Goal: Task Accomplishment & Management: Complete application form

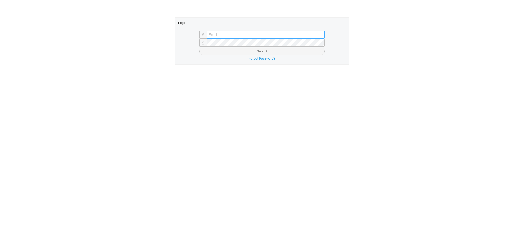
drag, startPoint x: 0, startPoint y: 0, endPoint x: 230, endPoint y: 33, distance: 232.7
click at [230, 33] on input "text" at bounding box center [266, 35] width 118 height 8
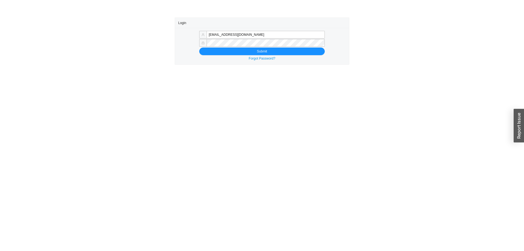
drag, startPoint x: 222, startPoint y: 35, endPoint x: 357, endPoint y: 37, distance: 135.1
click at [357, 37] on div "Login [EMAIL_ADDRESS][DOMAIN_NAME] Submit Forgot Password?" at bounding box center [262, 40] width 524 height 47
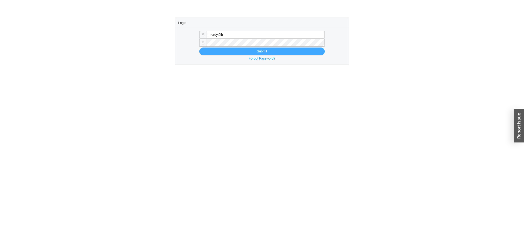
type input "[EMAIL_ADDRESS][DOMAIN_NAME]"
click at [219, 50] on button "Submit" at bounding box center [262, 51] width 126 height 8
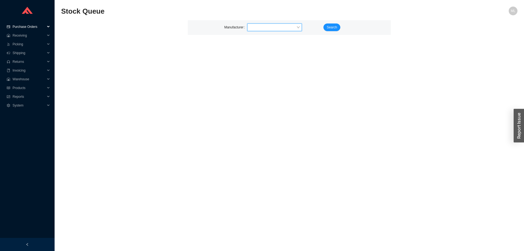
click at [24, 26] on span "Purchase Orders" at bounding box center [29, 26] width 33 height 9
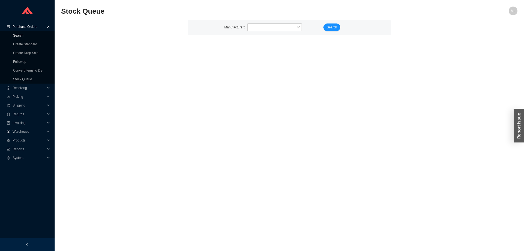
click at [21, 36] on link "Search" at bounding box center [18, 36] width 10 height 4
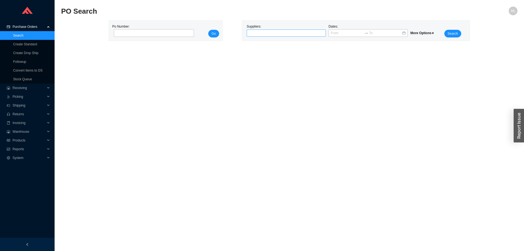
click at [269, 34] on div at bounding box center [284, 32] width 72 height 5
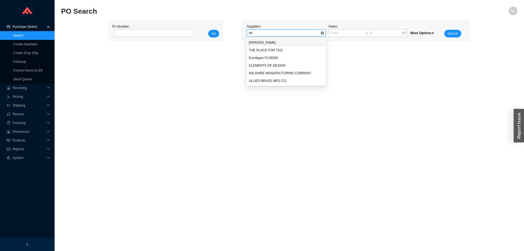
type input "lefr"
click at [266, 41] on div "Lefroy Brooks" at bounding box center [286, 42] width 75 height 5
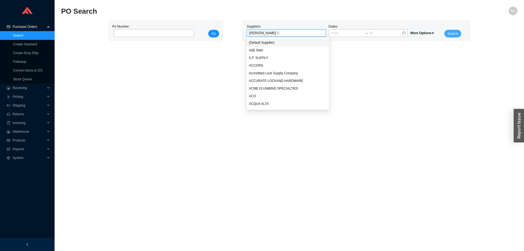
click at [449, 30] on button "Search" at bounding box center [452, 34] width 17 height 8
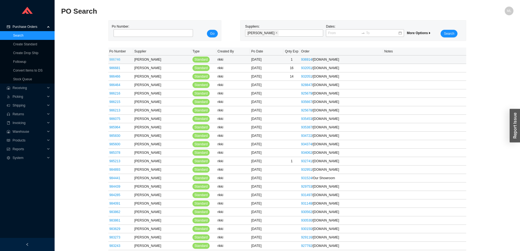
click at [118, 60] on link "986746" at bounding box center [114, 60] width 11 height 4
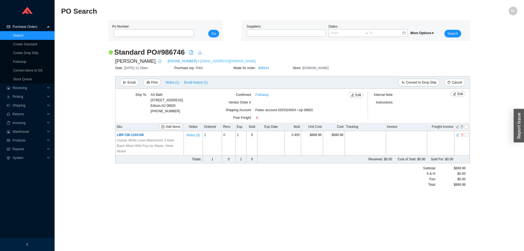
drag, startPoint x: 243, startPoint y: 60, endPoint x: 182, endPoint y: 63, distance: 61.7
click at [182, 63] on div "Lefroy Brooks 718-302-5292 / customerservice@lefroybrooksusa.com" at bounding box center [292, 61] width 355 height 8
copy link "customerservice@lefroybrooksusa.com"
click at [24, 80] on link "Stock Queue" at bounding box center [22, 79] width 19 height 4
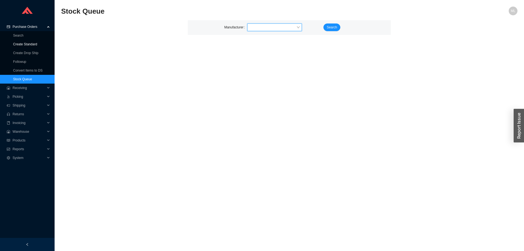
click at [23, 42] on link "Create Standard" at bounding box center [25, 44] width 24 height 4
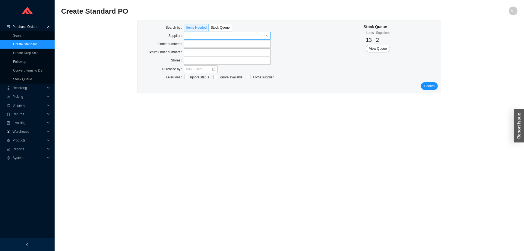
click at [196, 37] on input "search" at bounding box center [225, 35] width 79 height 7
click at [197, 45] on label at bounding box center [227, 44] width 87 height 8
click at [189, 45] on input at bounding box center [187, 44] width 4 height 6
type input "933794"
click at [431, 86] on span "Search" at bounding box center [429, 85] width 10 height 5
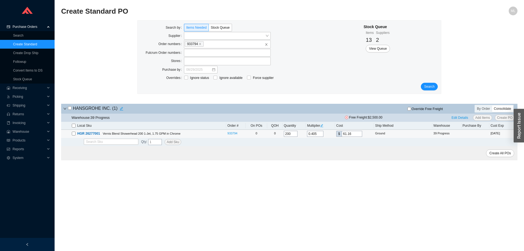
drag, startPoint x: 354, startPoint y: 135, endPoint x: 338, endPoint y: 135, distance: 16.7
click at [338, 135] on span "$ 61.16" at bounding box center [349, 134] width 26 height 6
type input "0.0265"
type input "4"
type input "0.2914"
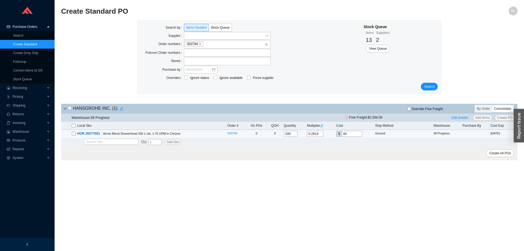
type input "44."
type input "0.2921"
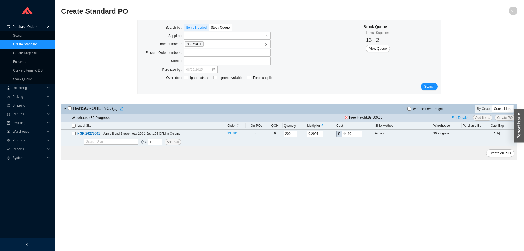
type input "44.10"
click at [381, 164] on main "Create Standard PO ML Search by Items Needed Stock Queue Supplier Order numbers…" at bounding box center [289, 129] width 456 height 244
click at [463, 117] on span "Edit Details" at bounding box center [460, 117] width 17 height 5
select select "6"
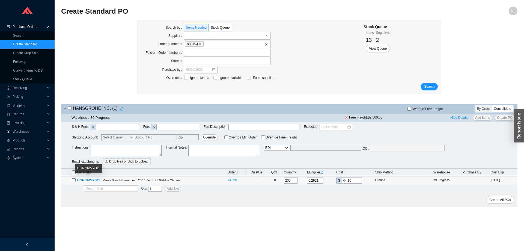
click at [74, 180] on input "checkbox" at bounding box center [74, 180] width 4 height 4
checkbox input "true"
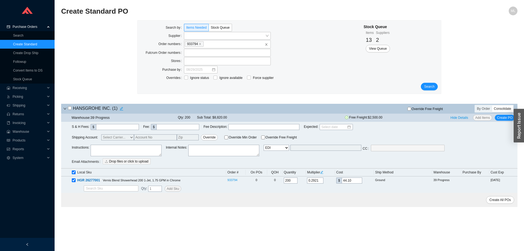
click at [285, 147] on select "Email Email Buyer EDI Do Not Send" at bounding box center [276, 148] width 25 height 6
select select "4"
click at [264, 145] on select "Email Email Buyer EDI Do Not Send" at bounding box center [276, 148] width 25 height 6
drag, startPoint x: 337, startPoint y: 147, endPoint x: 262, endPoint y: 149, distance: 74.8
click at [262, 149] on div "Instructions : Internal Notes : Email Email Buyer EDI Do Not Send orders@hansgr…" at bounding box center [295, 155] width 446 height 21
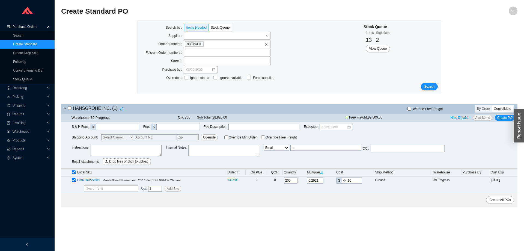
type input "[EMAIL_ADDRESS][DOMAIN_NAME]"
click at [501, 198] on span "Create All POs" at bounding box center [500, 199] width 22 height 5
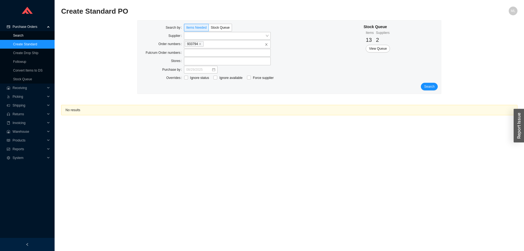
click at [20, 35] on link "Search" at bounding box center [18, 36] width 10 height 4
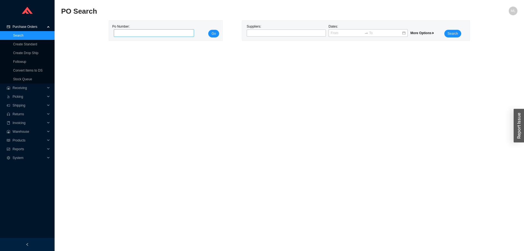
click at [139, 31] on input "tel" at bounding box center [154, 33] width 80 height 8
type input "986621"
click at [208, 30] on button "Go" at bounding box center [213, 34] width 11 height 8
